Goal: Information Seeking & Learning: Learn about a topic

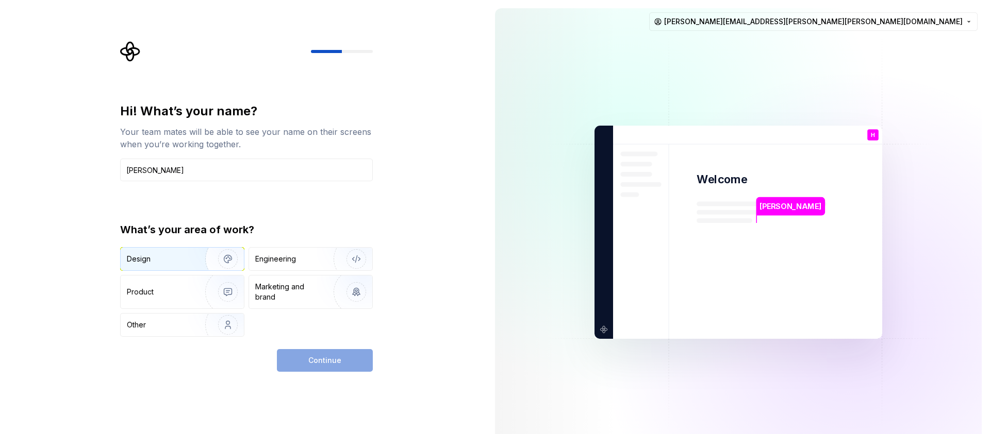
type input "Helga"
click at [174, 257] on div "Design" at bounding box center [159, 259] width 65 height 10
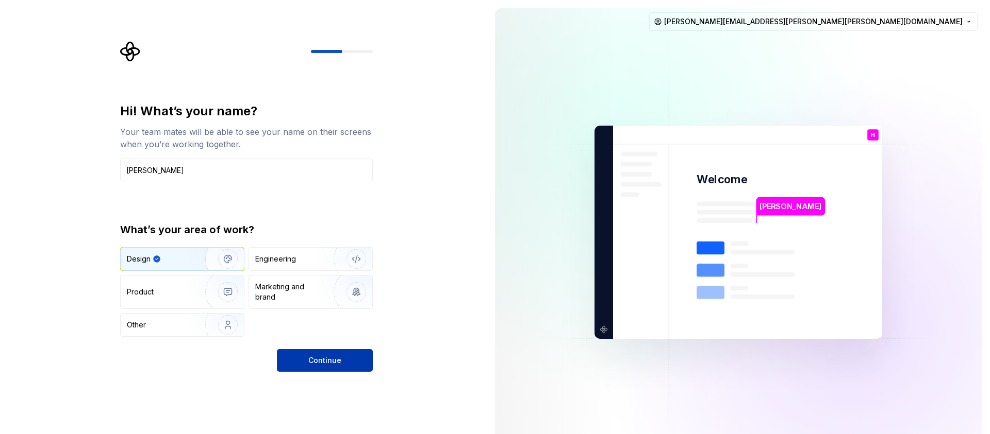
click at [334, 359] on span "Continue" at bounding box center [324, 361] width 33 height 10
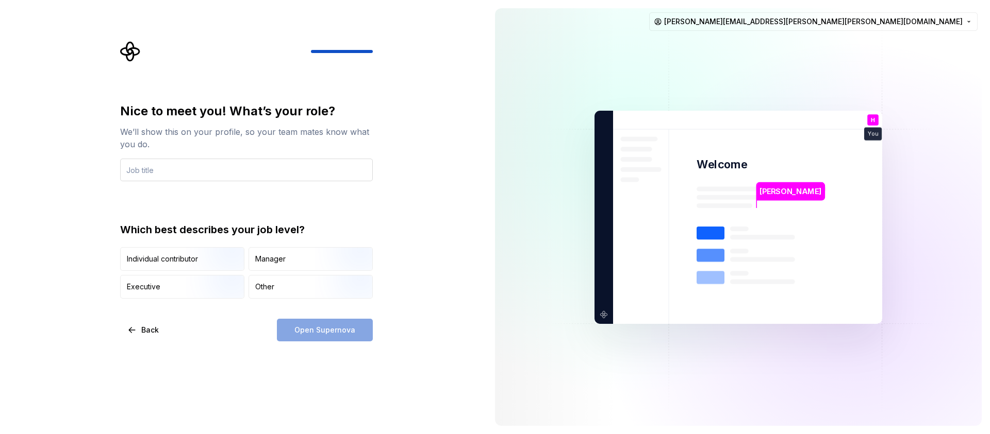
click at [200, 175] on input "text" at bounding box center [246, 170] width 253 height 23
type input "UX Designer"
click at [312, 332] on div "Open Supernova" at bounding box center [325, 330] width 96 height 23
click at [183, 252] on div "Individual contributor" at bounding box center [182, 259] width 123 height 23
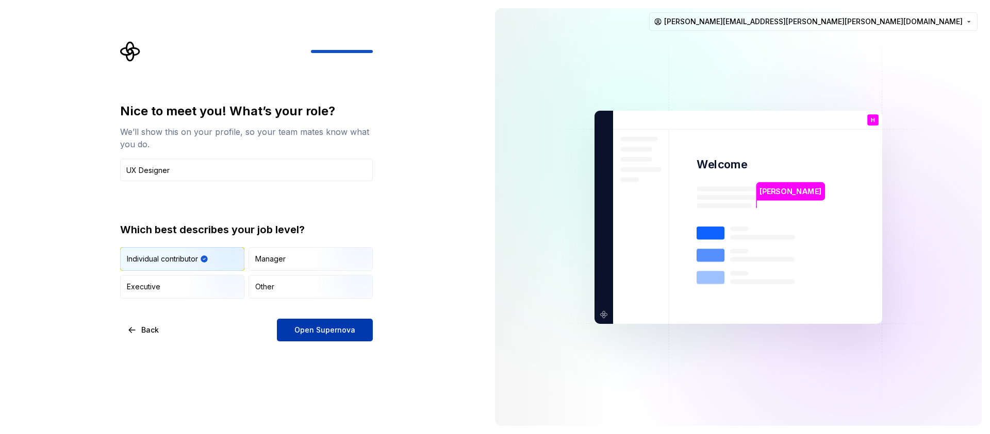
click at [323, 340] on button "Open Supernova" at bounding box center [325, 330] width 96 height 23
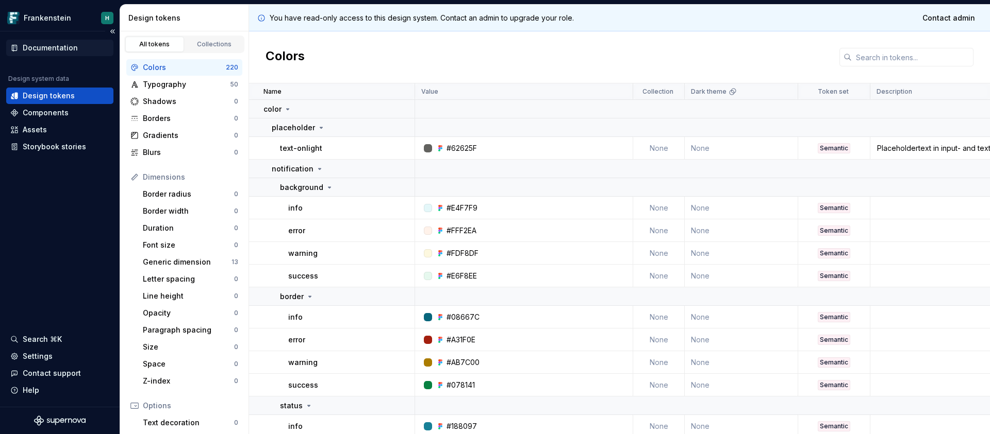
click at [61, 45] on div "Documentation" at bounding box center [50, 48] width 55 height 10
